Goal: Task Accomplishment & Management: Manage account settings

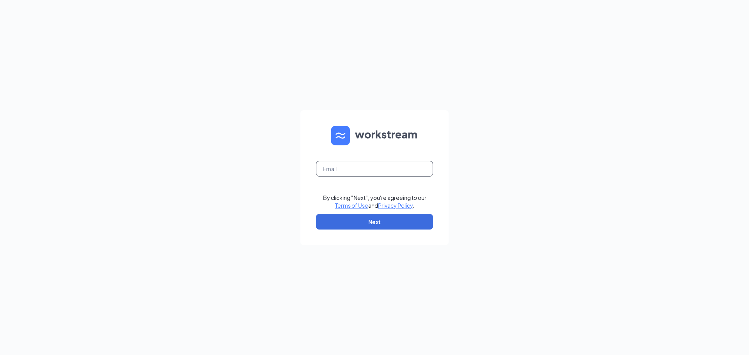
click at [371, 170] on input "text" at bounding box center [374, 169] width 117 height 16
type input "[EMAIL_ADDRESS][DOMAIN_NAME]"
click at [369, 221] on button "Next" at bounding box center [374, 222] width 117 height 16
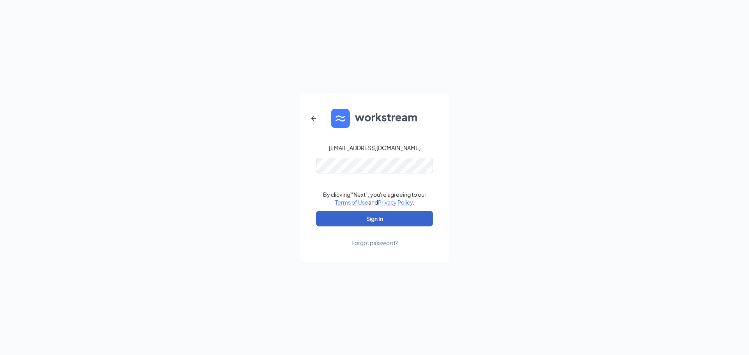
click at [380, 213] on button "Sign In" at bounding box center [374, 219] width 117 height 16
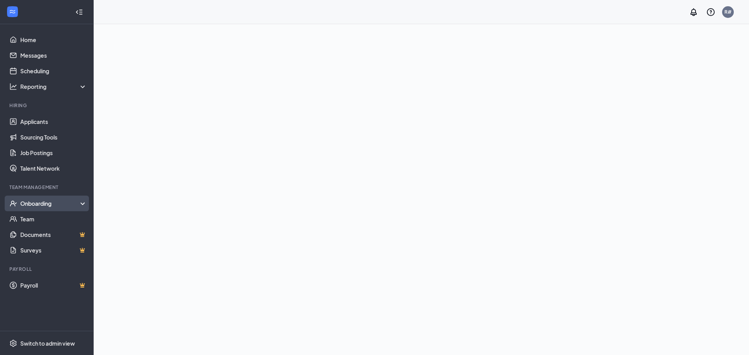
click at [48, 205] on div "Onboarding" at bounding box center [50, 204] width 60 height 8
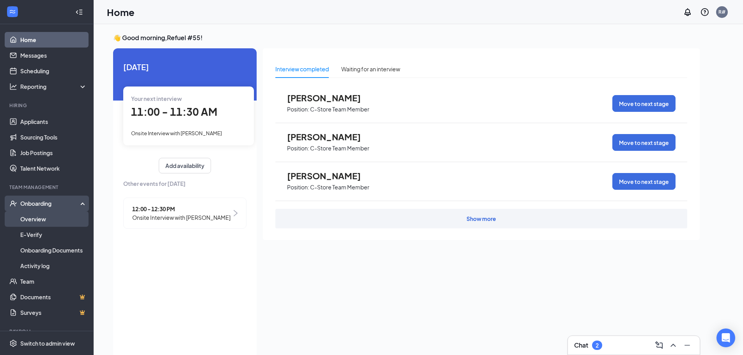
click at [43, 220] on link "Overview" at bounding box center [53, 219] width 67 height 16
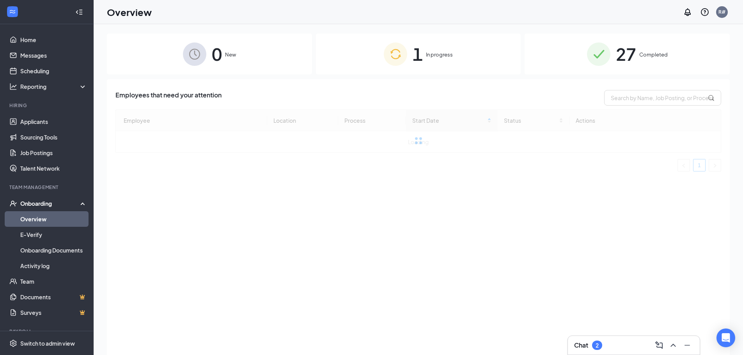
click at [401, 60] on img at bounding box center [395, 54] width 23 height 23
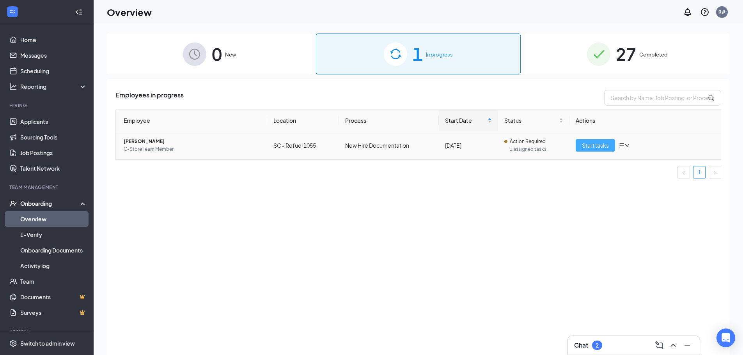
click at [595, 148] on span "Start tasks" at bounding box center [595, 145] width 27 height 9
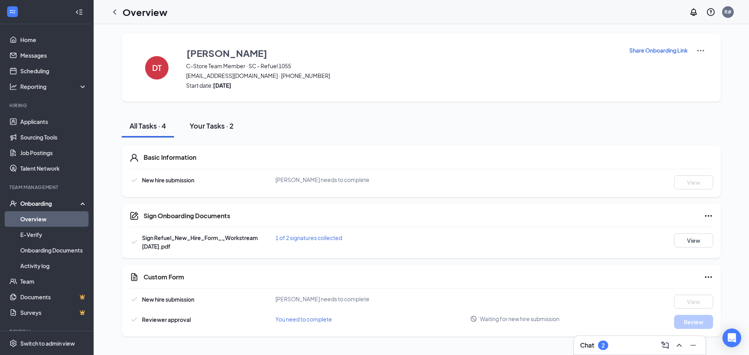
click at [208, 124] on div "Your Tasks · 2" at bounding box center [212, 126] width 44 height 10
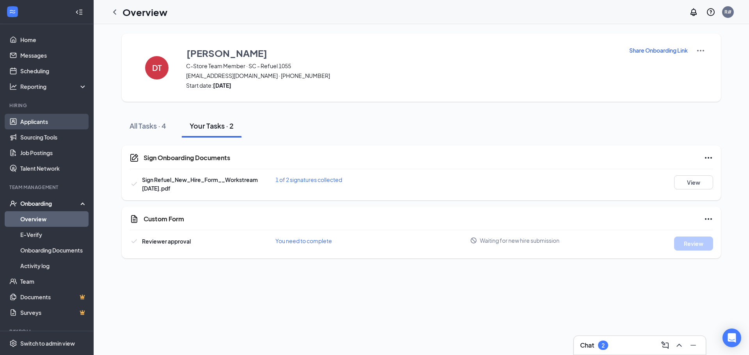
click at [46, 122] on link "Applicants" at bounding box center [53, 122] width 67 height 16
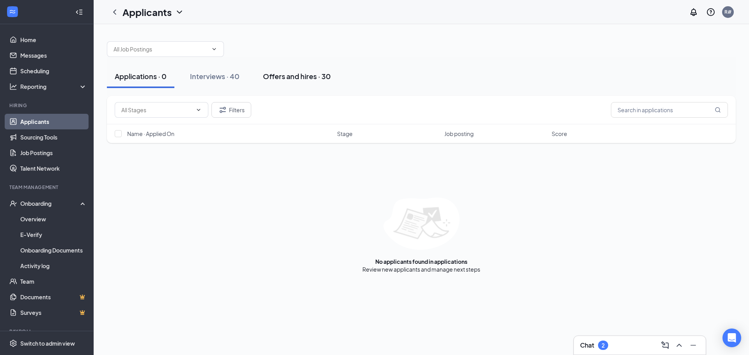
click at [299, 77] on div "Offers and hires · 30" at bounding box center [297, 76] width 68 height 10
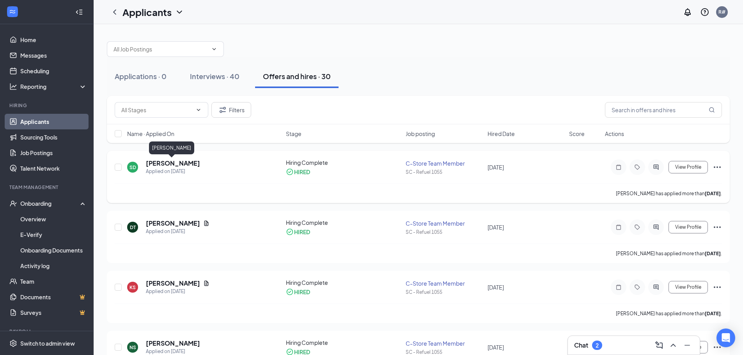
click at [161, 164] on h5 "Stephen Daniel" at bounding box center [173, 163] width 54 height 9
